Goal: Transaction & Acquisition: Purchase product/service

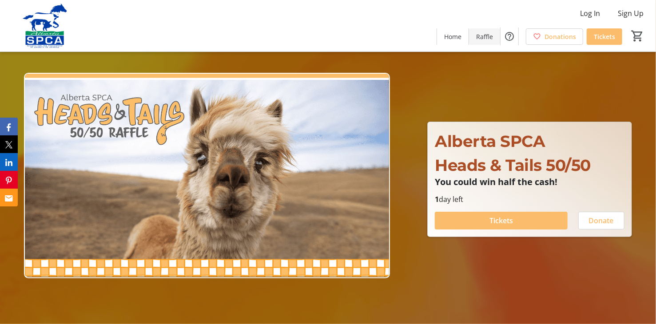
click at [488, 34] on span "Raffle" at bounding box center [484, 36] width 17 height 9
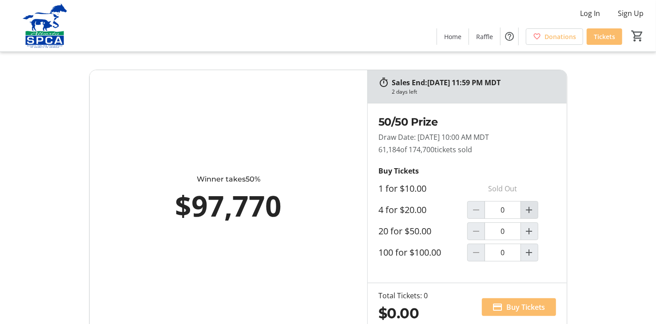
drag, startPoint x: 533, startPoint y: 210, endPoint x: 537, endPoint y: 213, distance: 5.4
click at [533, 211] on mat-icon "Increment by one" at bounding box center [529, 210] width 11 height 11
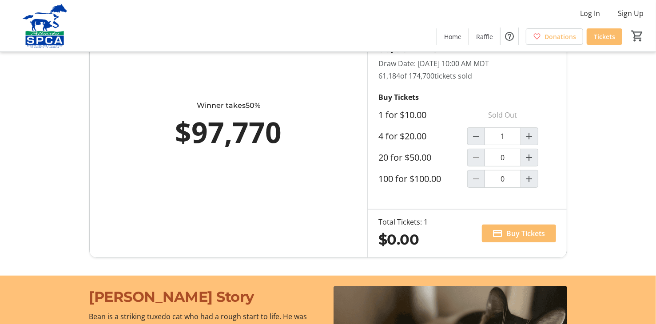
scroll to position [89, 0]
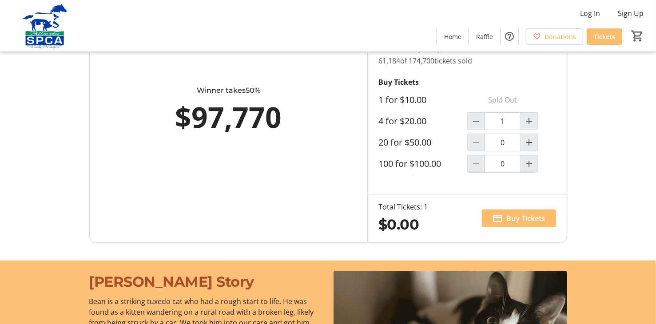
type input "1"
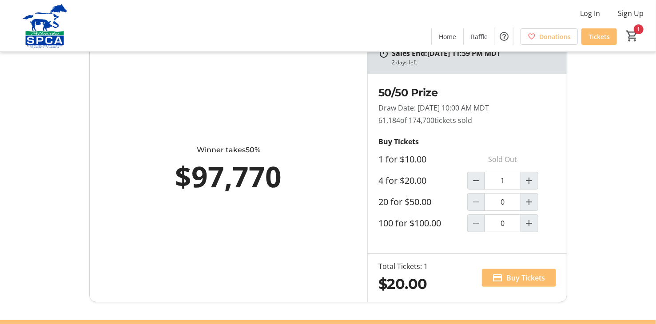
scroll to position [44, 0]
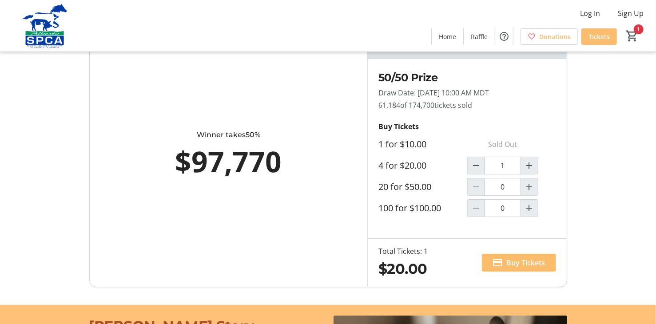
click at [545, 263] on span at bounding box center [519, 262] width 74 height 21
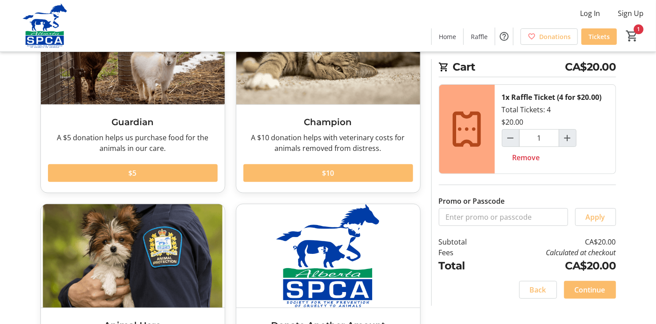
scroll to position [52, 0]
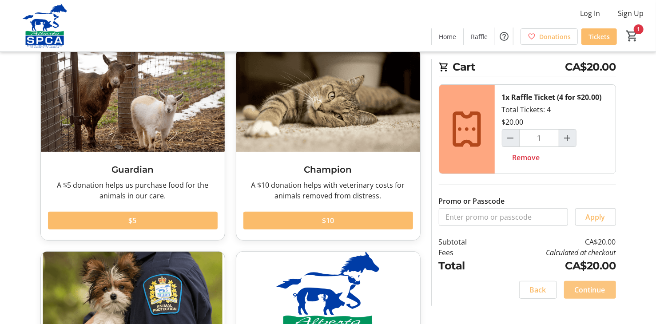
click at [605, 287] on span at bounding box center [590, 289] width 52 height 21
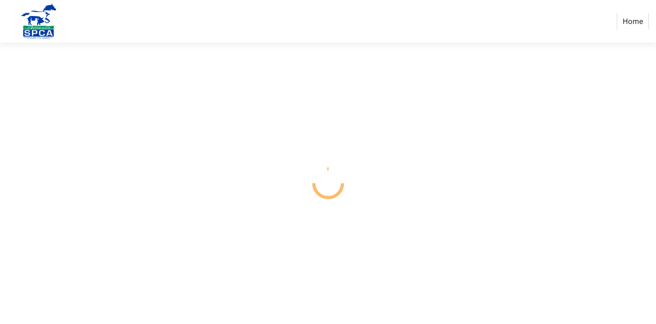
select select "CA"
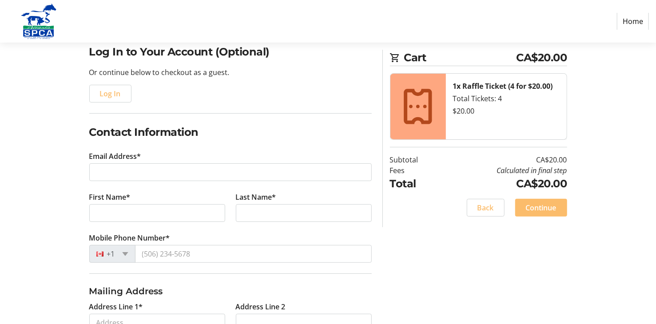
scroll to position [59, 0]
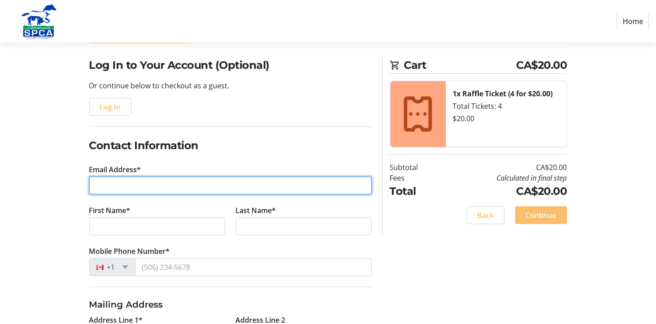
click at [170, 186] on input "Email Address*" at bounding box center [230, 186] width 282 height 18
type input "[EMAIL_ADDRESS][DOMAIN_NAME]"
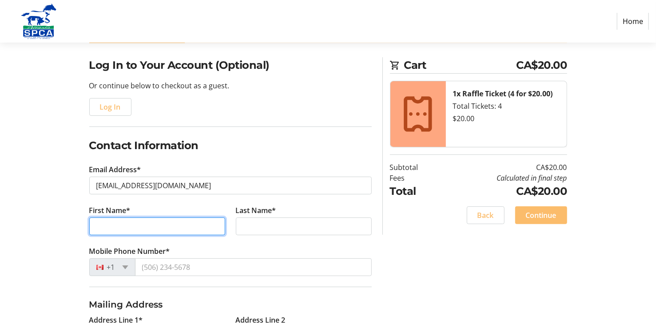
type input "[PERSON_NAME]"
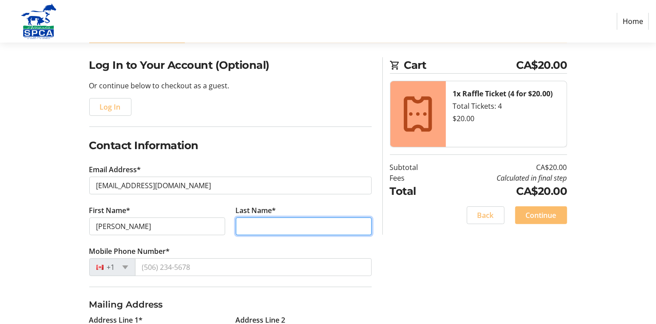
type input "[PERSON_NAME]"
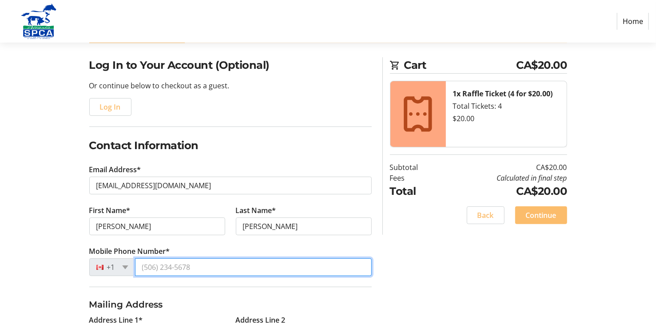
type input "[PHONE_NUMBER]"
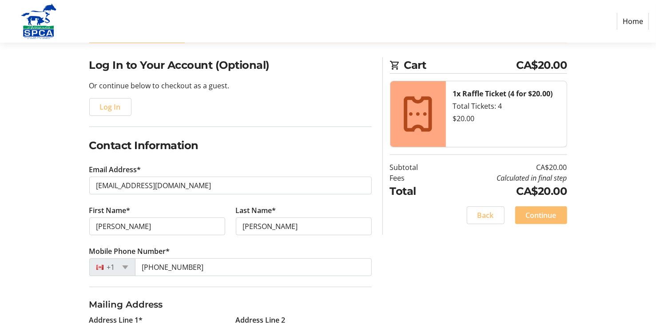
type input "[STREET_ADDRESS]"
type input "[GEOGRAPHIC_DATA]"
select select "AB"
type input "T4X1Z8"
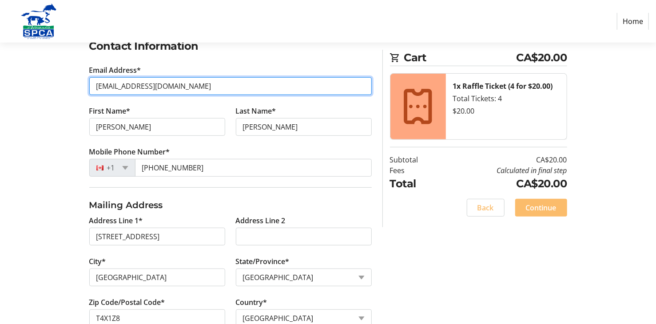
scroll to position [237, 0]
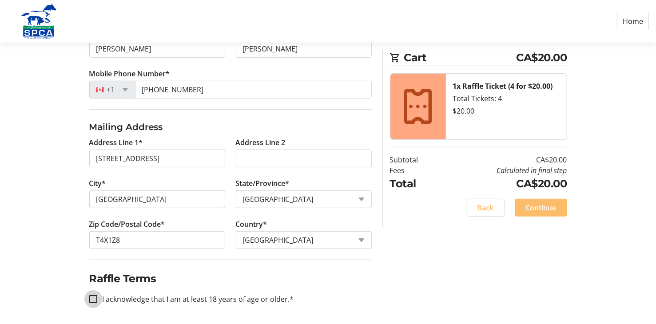
click at [95, 297] on input "I acknowledge that I am at least 18 years of age or older.*" at bounding box center [93, 299] width 8 height 8
checkbox input "true"
click at [543, 208] on span "Continue" at bounding box center [541, 208] width 31 height 11
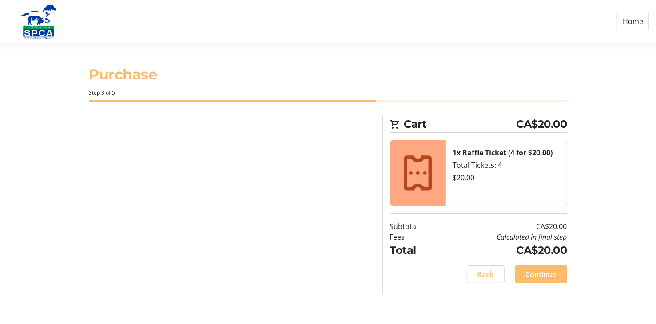
scroll to position [0, 0]
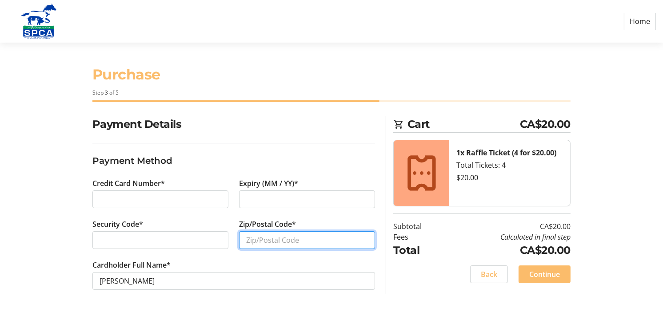
click at [300, 245] on input "Zip/Postal Code*" at bounding box center [307, 240] width 136 height 18
type input "T4X1Z8"
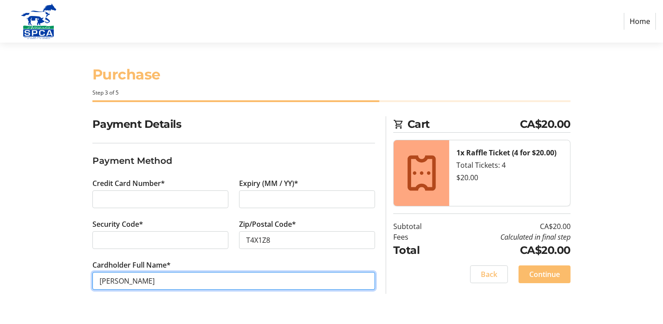
drag, startPoint x: 253, startPoint y: 279, endPoint x: 206, endPoint y: 281, distance: 47.1
click at [249, 277] on input "[PERSON_NAME]" at bounding box center [233, 281] width 282 height 18
click at [122, 281] on input "[PERSON_NAME]" at bounding box center [233, 281] width 282 height 18
type input "[PERSON_NAME]"
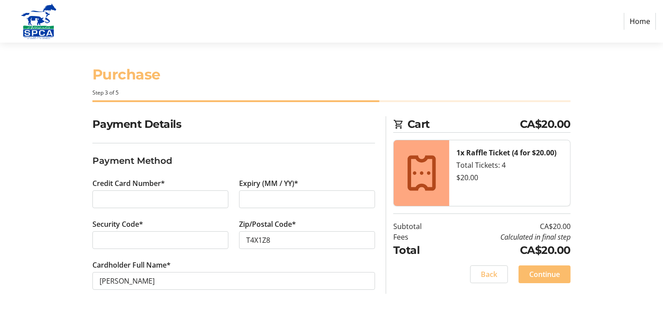
click at [424, 296] on div "Payment Details Payment Method Credit Card Number* Expiry (MM / YY)* Security C…" at bounding box center [331, 213] width 586 height 195
click at [546, 272] on span "Continue" at bounding box center [544, 274] width 31 height 11
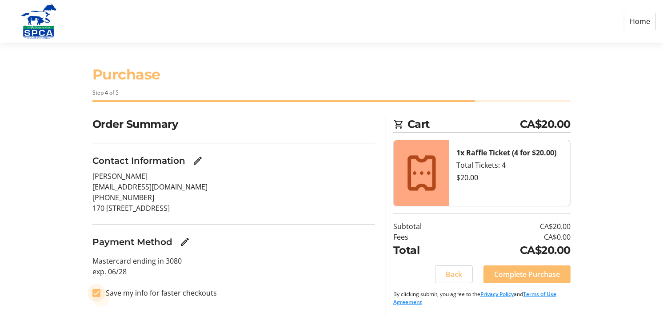
click at [94, 297] on input "Save my info for faster checkouts" at bounding box center [96, 293] width 8 height 8
click at [95, 295] on input "Save my info for faster checkouts" at bounding box center [96, 293] width 8 height 8
checkbox input "true"
click at [257, 278] on section "Order Summary Contact Information [PERSON_NAME] [EMAIL_ADDRESS][DOMAIN_NAME] [P…" at bounding box center [233, 212] width 282 height 193
click at [548, 273] on span "Complete Purchase" at bounding box center [527, 274] width 66 height 11
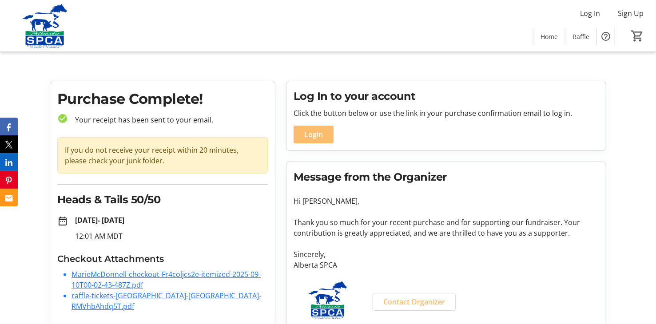
scroll to position [13, 0]
